Goal: Entertainment & Leisure: Consume media (video, audio)

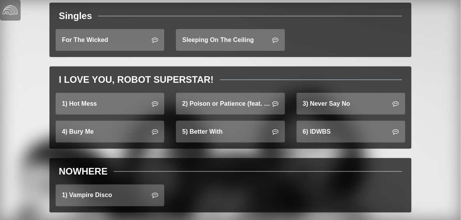
scroll to position [187, 0]
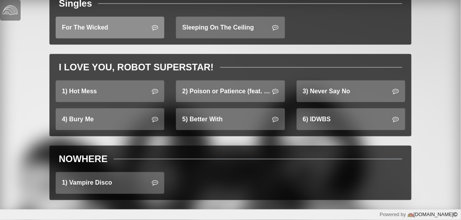
click at [134, 33] on link "For The Wicked" at bounding box center [110, 28] width 109 height 22
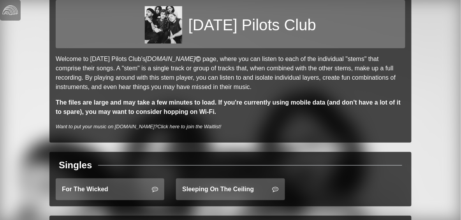
scroll to position [0, 0]
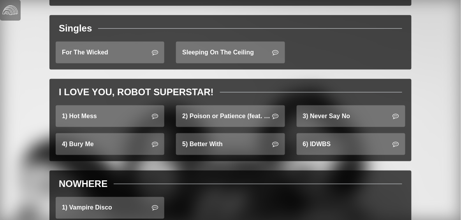
scroll to position [174, 0]
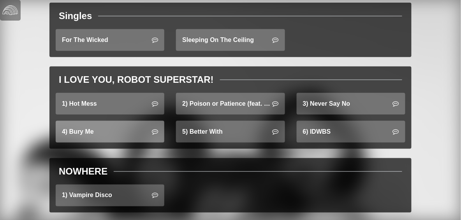
click at [140, 126] on link "4) Bury Me" at bounding box center [110, 132] width 109 height 22
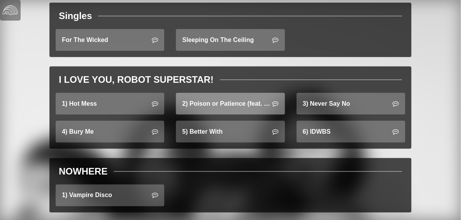
click at [196, 101] on link "2) Poison or Patience (feat. [GEOGRAPHIC_DATA])" at bounding box center [230, 104] width 109 height 22
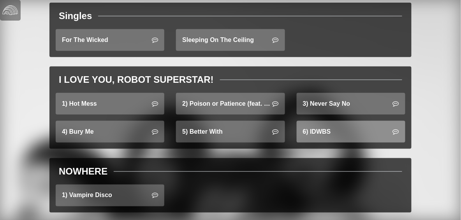
click at [317, 132] on link "6) IDWBS" at bounding box center [350, 132] width 109 height 22
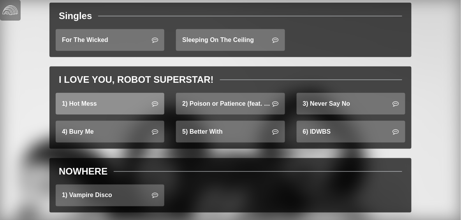
click at [127, 102] on link "1) Hot Mess" at bounding box center [110, 104] width 109 height 22
